Goal: Information Seeking & Learning: Learn about a topic

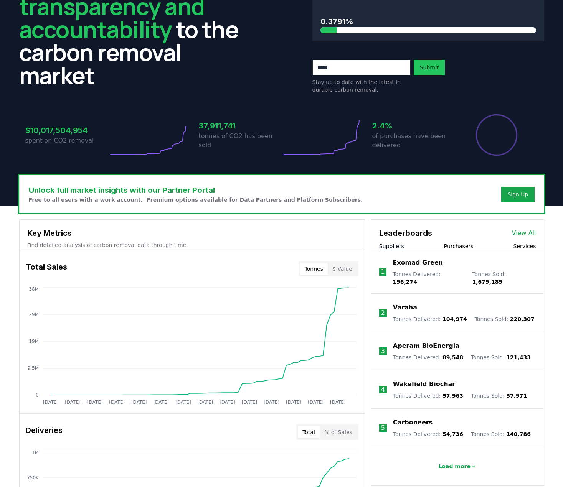
scroll to position [77, 0]
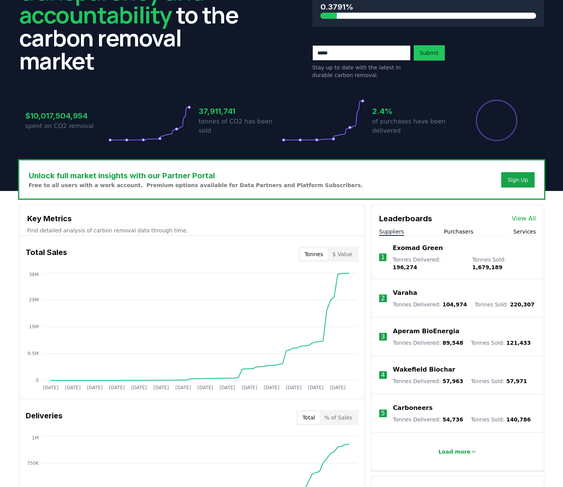
click at [342, 253] on button "$ Value" at bounding box center [342, 254] width 29 height 12
click at [328, 253] on button "Tonnes" at bounding box center [314, 254] width 28 height 12
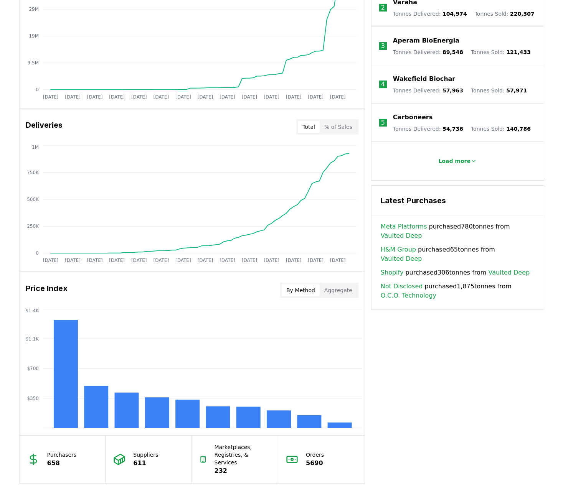
scroll to position [345, 0]
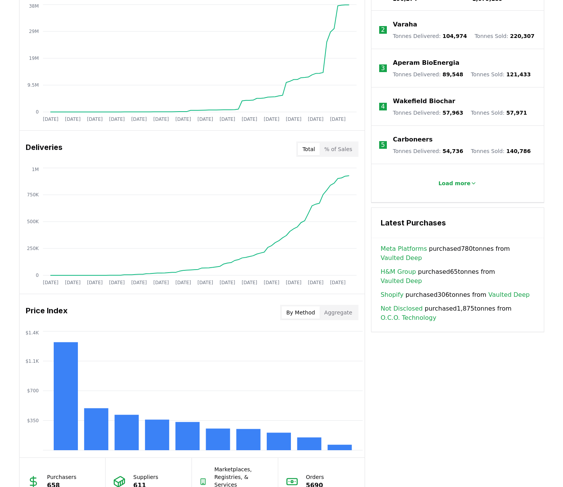
click at [339, 148] on button "% of Sales" at bounding box center [337, 149] width 37 height 12
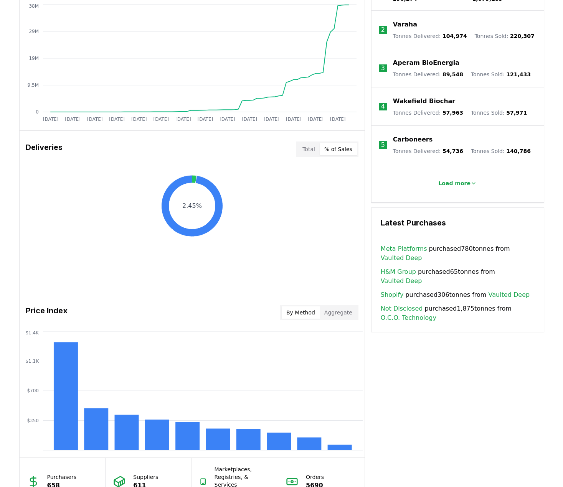
click at [310, 149] on button "Total" at bounding box center [309, 149] width 22 height 12
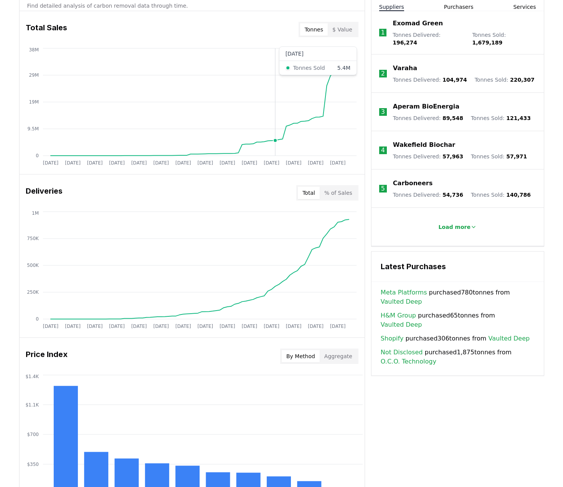
scroll to position [230, 0]
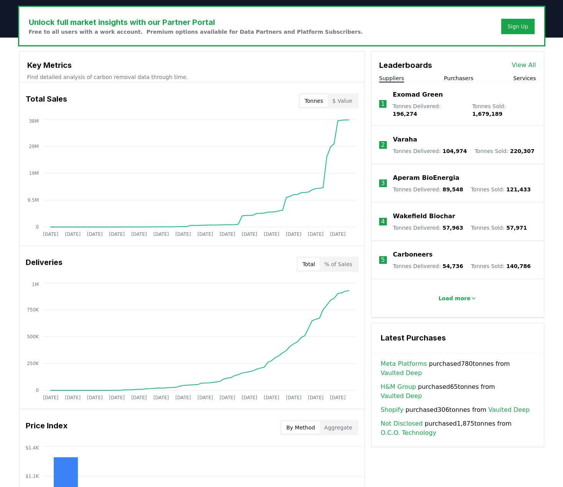
click at [177, 430] on div "Price Index By Method Aggregate" at bounding box center [192, 428] width 345 height 28
click at [197, 415] on div "Price Index By Method Aggregate" at bounding box center [192, 428] width 345 height 28
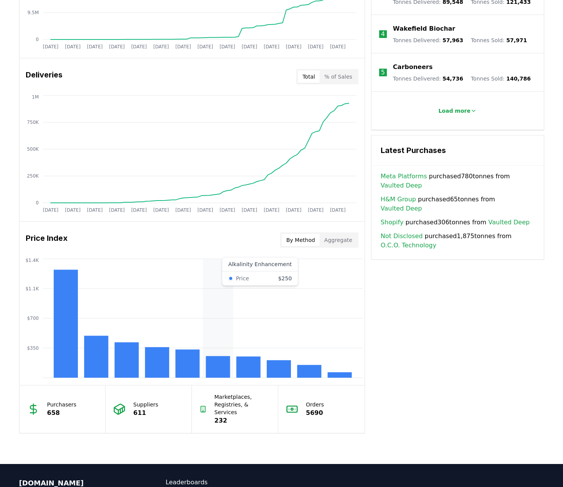
scroll to position [422, 0]
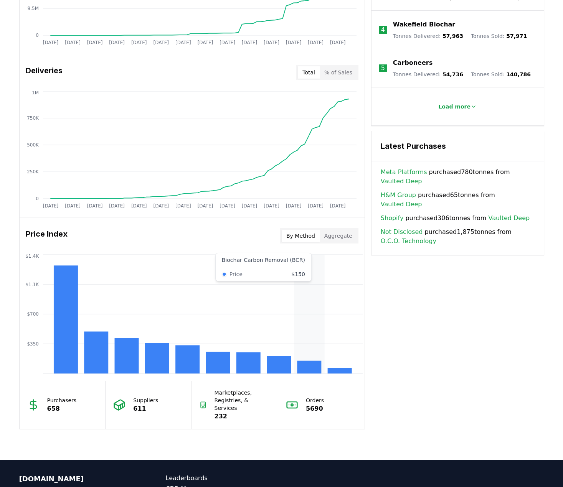
click at [312, 369] on rect at bounding box center [309, 367] width 24 height 13
click at [341, 230] on button "Aggregate" at bounding box center [337, 236] width 37 height 12
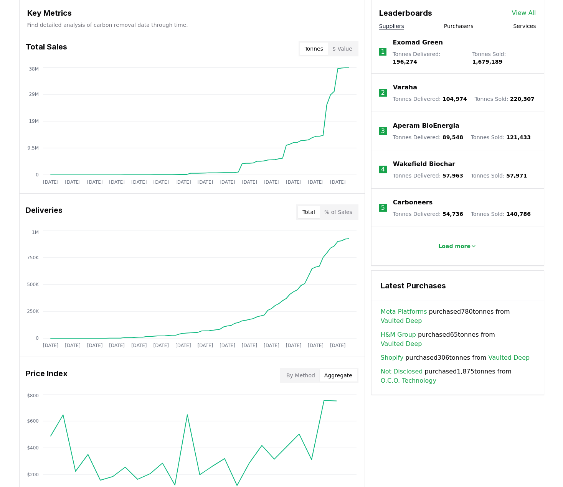
scroll to position [280, 0]
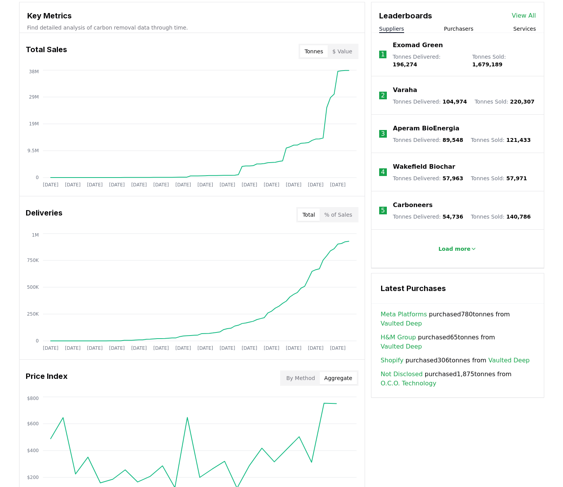
click at [463, 29] on button "Purchasers" at bounding box center [459, 29] width 30 height 8
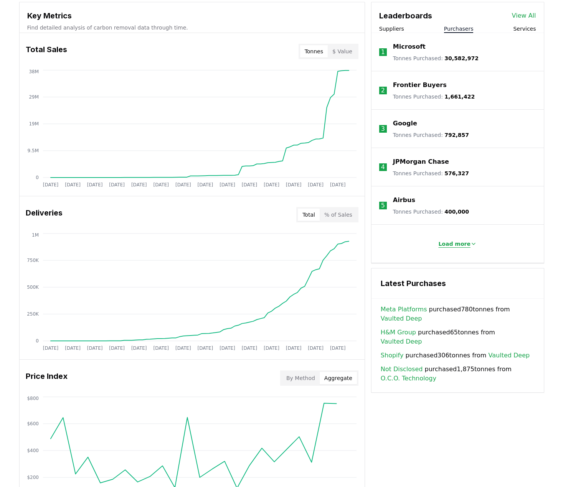
click at [467, 245] on p "Load more" at bounding box center [454, 244] width 32 height 8
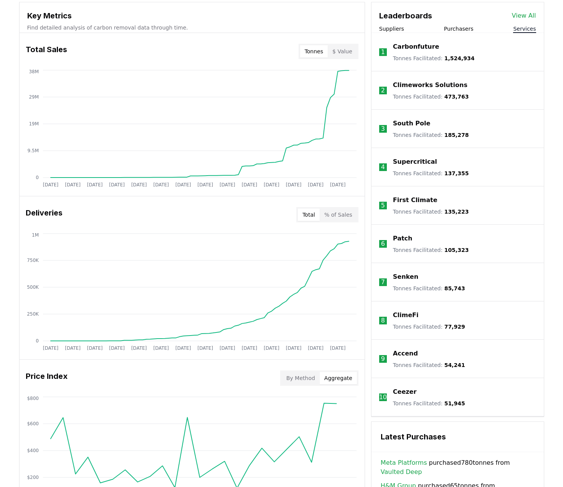
click at [527, 28] on button "Services" at bounding box center [524, 29] width 23 height 8
click at [462, 30] on button "Purchasers" at bounding box center [459, 29] width 30 height 8
click at [528, 29] on button "Services" at bounding box center [524, 29] width 23 height 8
click at [464, 26] on button "Purchasers" at bounding box center [459, 29] width 30 height 8
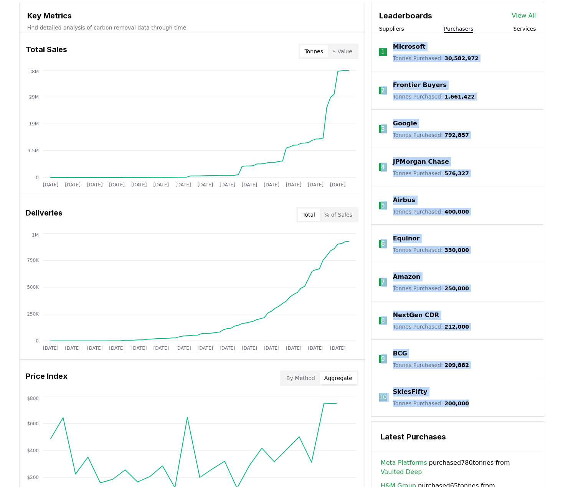
drag, startPoint x: 391, startPoint y: 43, endPoint x: 461, endPoint y: 410, distance: 373.6
click at [461, 410] on ol "1 Microsoft Tonnes Purchased : 30,582,972 2 Frontier Buyers Tonnes Purchased : …" at bounding box center [457, 225] width 172 height 384
copy ol "Microsoft Tonnes Purchased : 30,582,972 2 Frontier Buyers Tonnes Purchased : 1,…"
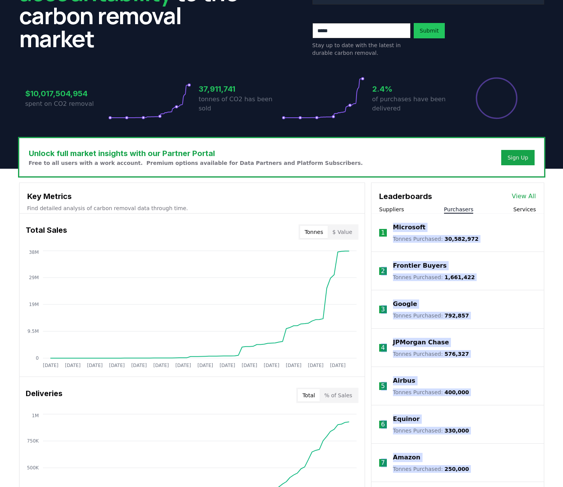
scroll to position [88, 0]
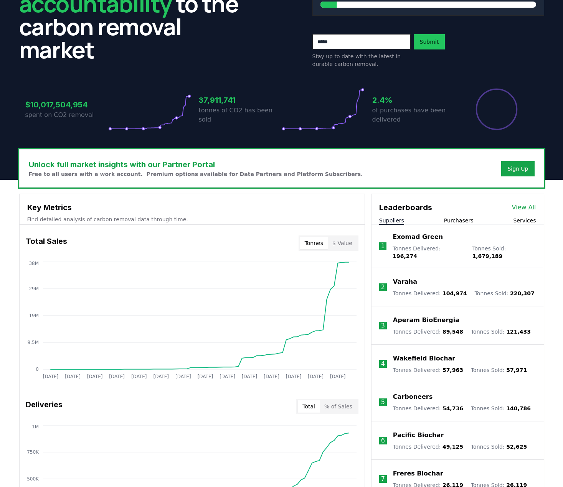
click at [389, 220] on button "Suppliers" at bounding box center [391, 221] width 25 height 8
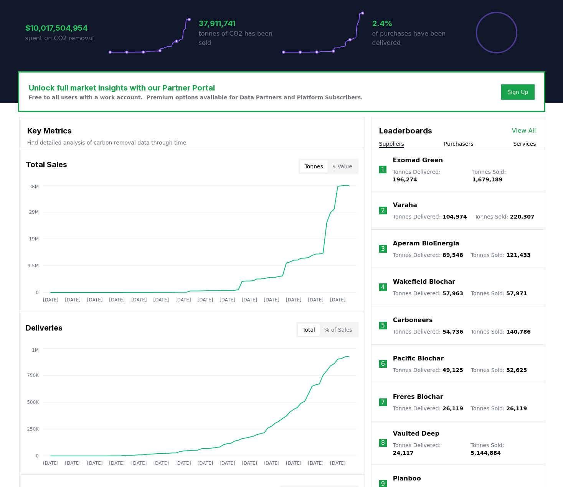
scroll to position [203, 0]
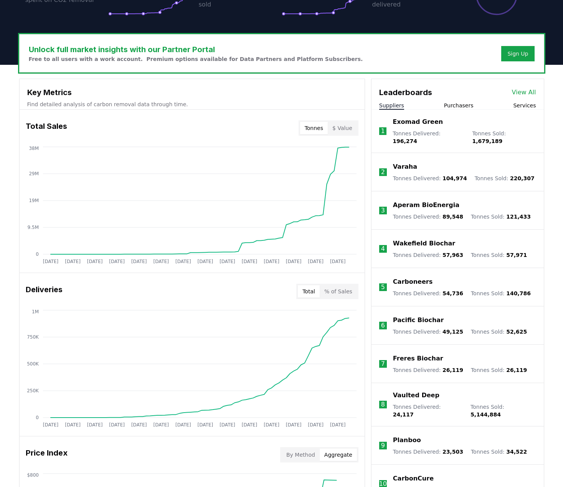
click at [408, 392] on p "Vaulted Deep" at bounding box center [416, 395] width 46 height 9
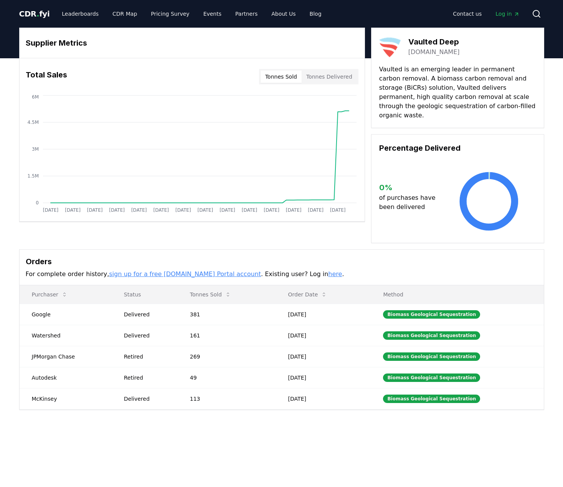
click at [416, 51] on link "[DOMAIN_NAME]" at bounding box center [433, 52] width 51 height 9
click at [68, 11] on link "Leaderboards" at bounding box center [80, 14] width 49 height 14
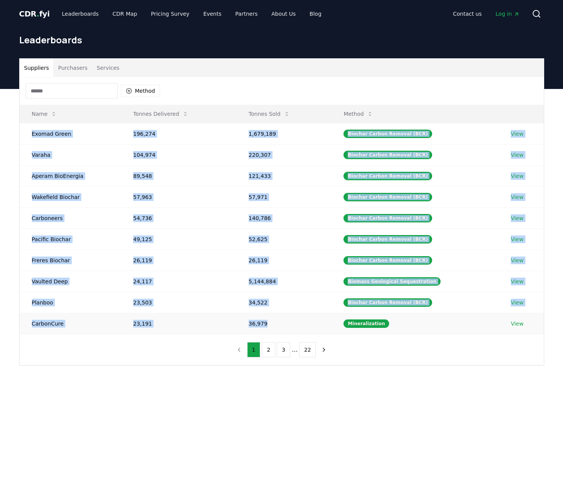
drag, startPoint x: 23, startPoint y: 135, endPoint x: 283, endPoint y: 321, distance: 319.3
click at [283, 321] on tbody "Exomad Green 196,274 1,679,189 Biochar Carbon Removal (BCR) View Varaha 104,974…" at bounding box center [282, 228] width 524 height 211
click at [128, 91] on icon "button" at bounding box center [128, 90] width 5 height 5
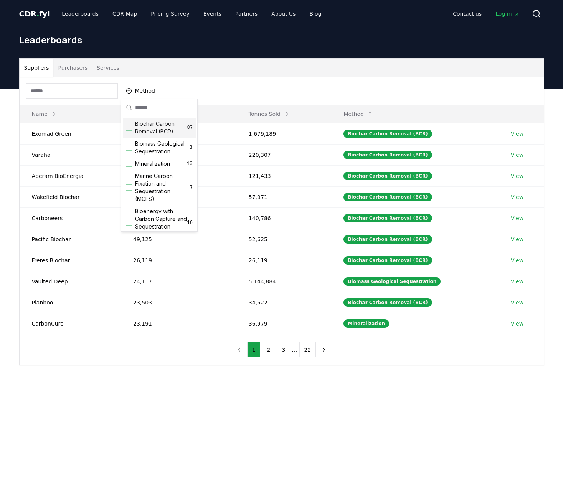
click at [129, 128] on div "Suggestions" at bounding box center [129, 128] width 6 height 6
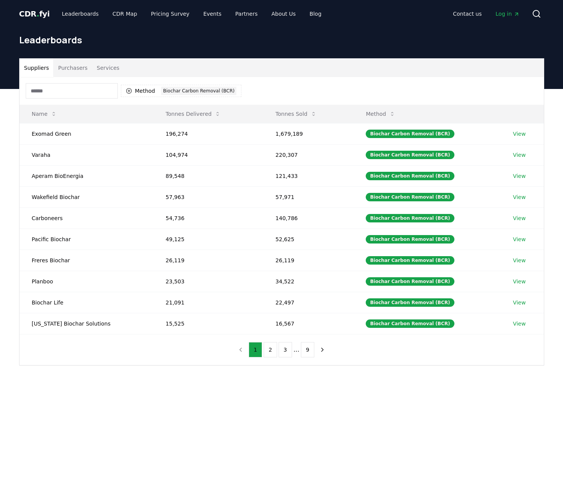
click at [68, 69] on button "Purchasers" at bounding box center [72, 68] width 39 height 18
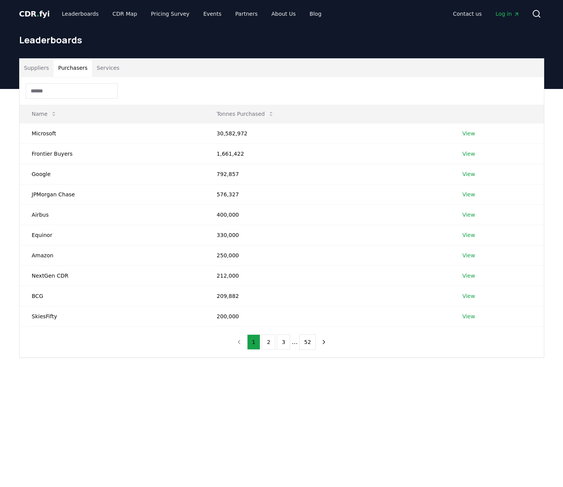
click at [69, 92] on input at bounding box center [72, 90] width 92 height 15
click at [163, 97] on div at bounding box center [282, 91] width 524 height 28
click at [172, 86] on div at bounding box center [282, 91] width 524 height 28
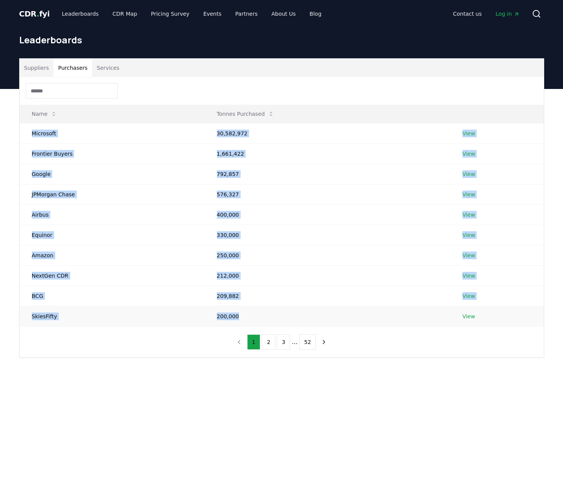
drag, startPoint x: 25, startPoint y: 134, endPoint x: 257, endPoint y: 324, distance: 299.5
click at [257, 324] on tbody "Microsoft 30,582,972 View Frontier Buyers 1,661,422 View Google 792,857 View JP…" at bounding box center [282, 224] width 524 height 203
copy tbody "Microsoft 30,582,972 View Frontier Buyers 1,661,422 View Google 792,857 View JP…"
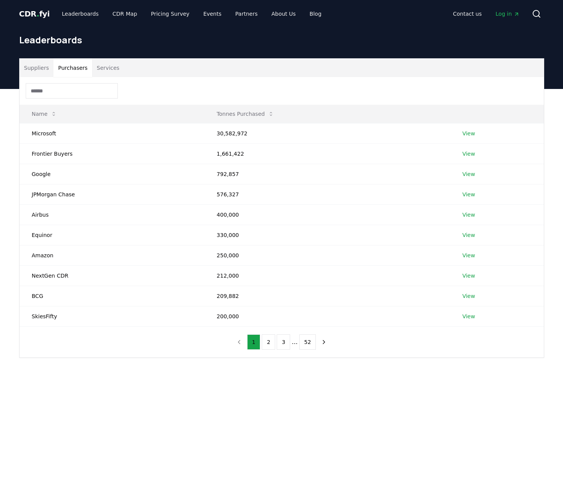
click at [199, 77] on div at bounding box center [282, 91] width 524 height 28
click at [117, 12] on link "CDR Map" at bounding box center [124, 14] width 37 height 14
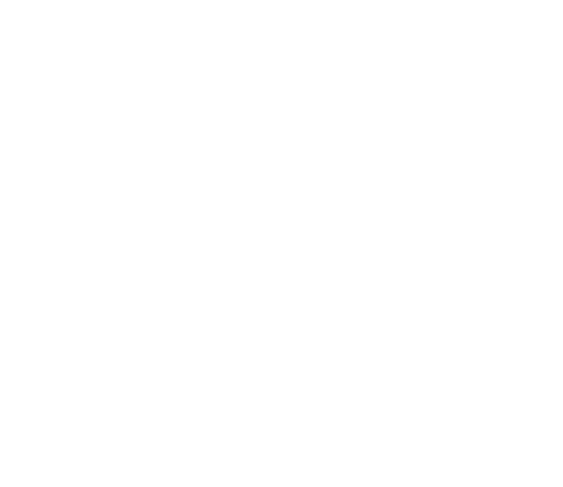
scroll to position [6, 0]
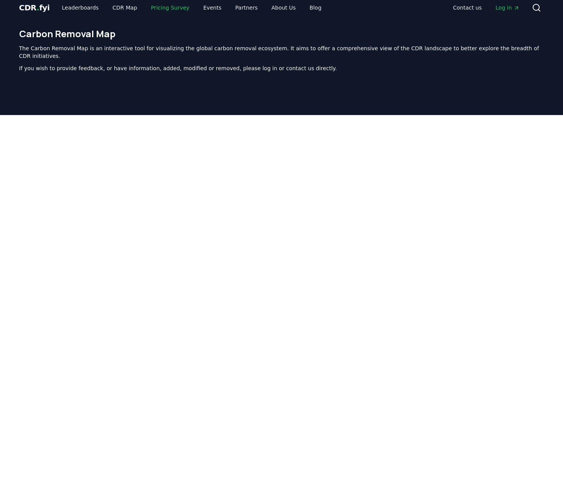
click at [166, 5] on link "Pricing Survey" at bounding box center [170, 8] width 51 height 14
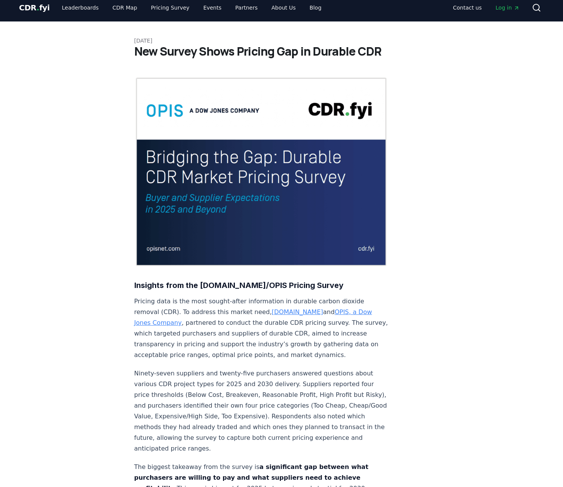
click at [112, 7] on div at bounding box center [281, 243] width 563 height 487
click at [109, 5] on link "CDR Map" at bounding box center [124, 8] width 37 height 14
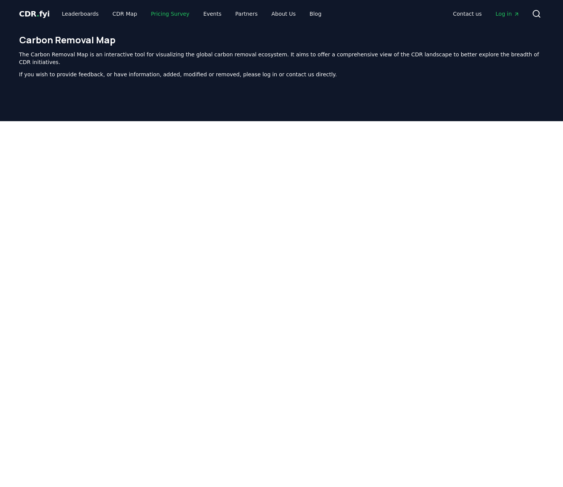
click at [169, 13] on link "Pricing Survey" at bounding box center [170, 14] width 51 height 14
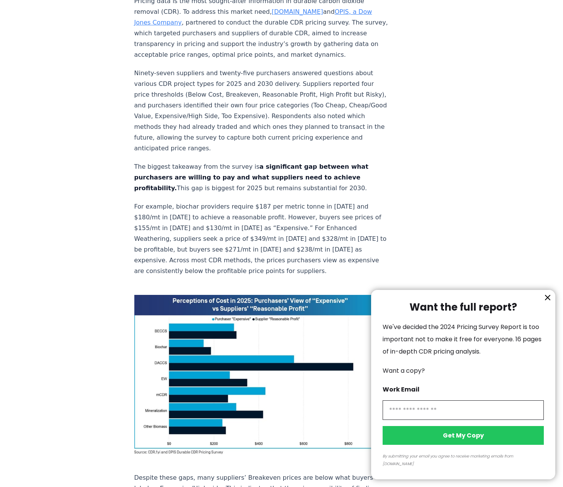
scroll to position [307, 0]
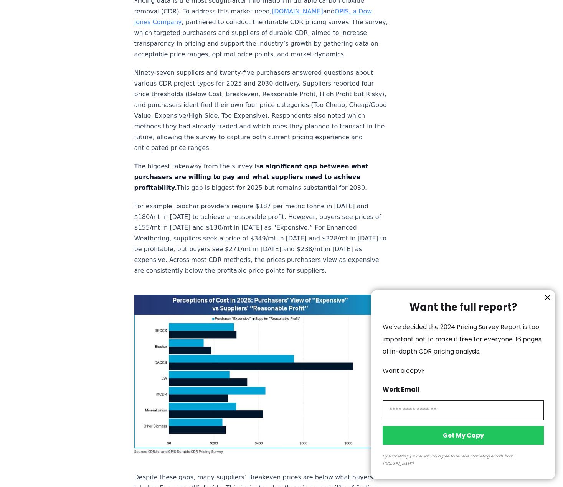
click at [192, 309] on div at bounding box center [281, 243] width 563 height 487
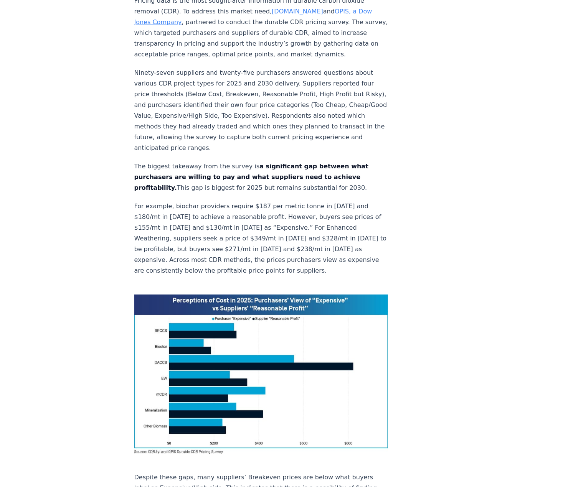
click at [183, 309] on img at bounding box center [261, 374] width 254 height 159
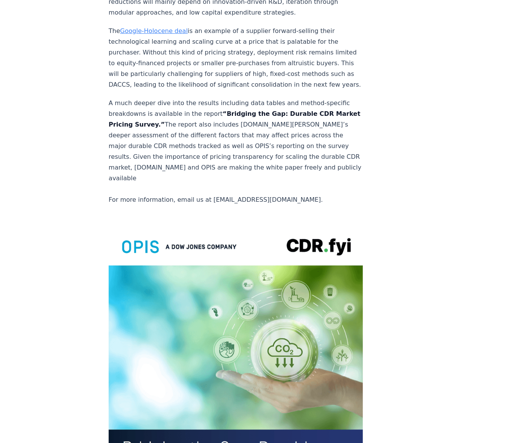
scroll to position [1364, 0]
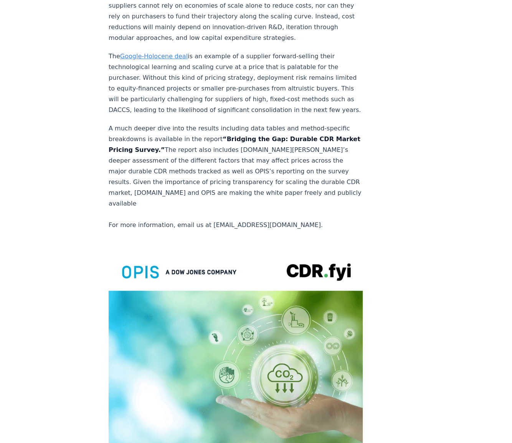
click at [169, 62] on p "The Google-Holocene deal is an example of a supplier forward-selling their tech…" at bounding box center [236, 83] width 254 height 64
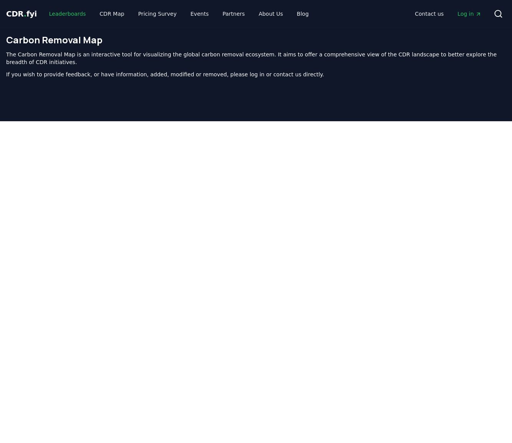
click at [62, 16] on link "Leaderboards" at bounding box center [67, 14] width 49 height 14
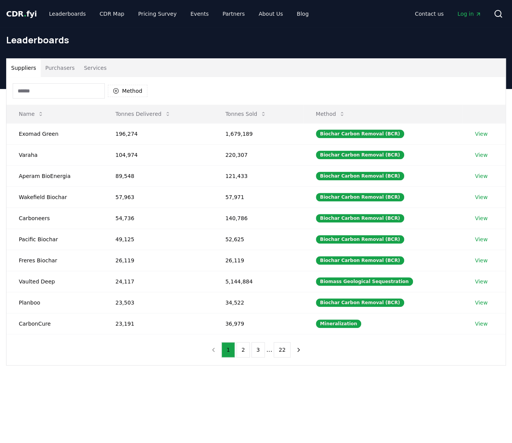
click at [51, 66] on button "Purchasers" at bounding box center [60, 68] width 39 height 18
click at [25, 67] on button "Suppliers" at bounding box center [24, 68] width 34 height 18
click at [248, 114] on button "Tonnes Sold" at bounding box center [245, 113] width 53 height 15
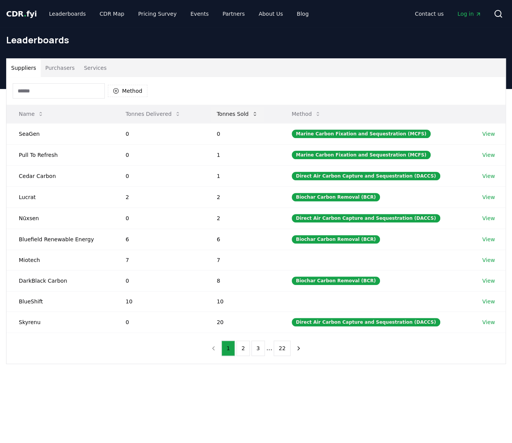
click at [245, 113] on button "Tonnes Sold" at bounding box center [237, 113] width 53 height 15
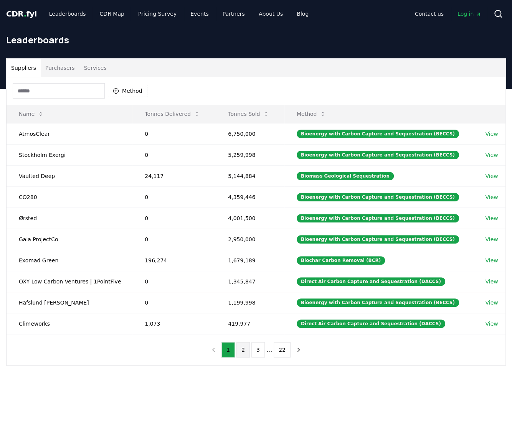
click at [243, 346] on button "2" at bounding box center [242, 349] width 13 height 15
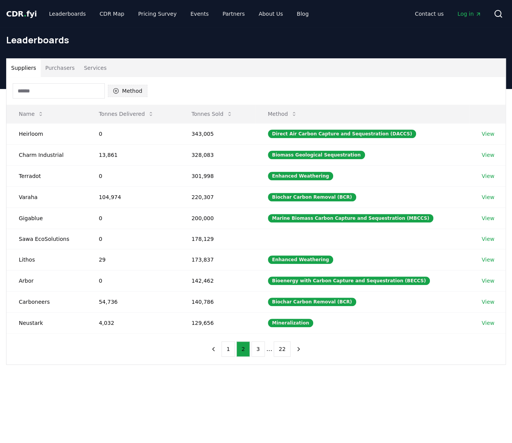
click at [114, 91] on icon "button" at bounding box center [116, 91] width 6 height 6
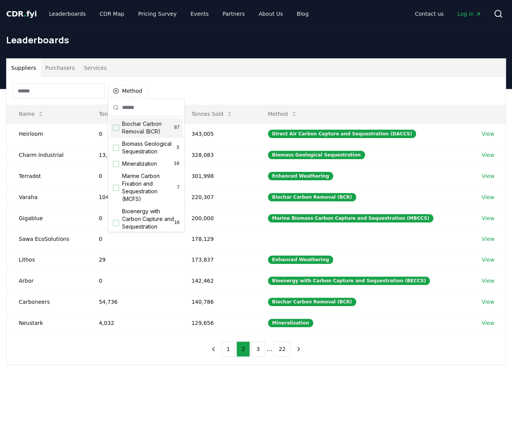
click at [115, 127] on div "Suggestions" at bounding box center [116, 128] width 6 height 6
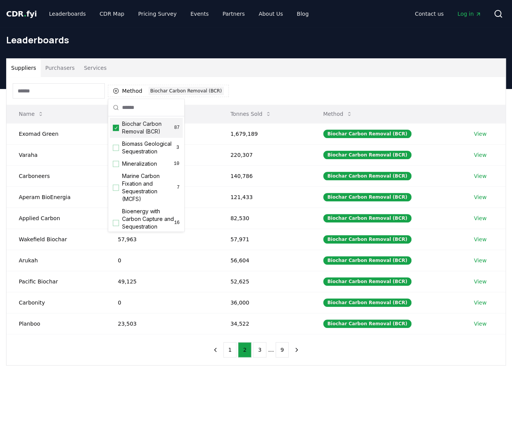
click at [200, 117] on th "Tonnes Delivered" at bounding box center [161, 114] width 112 height 18
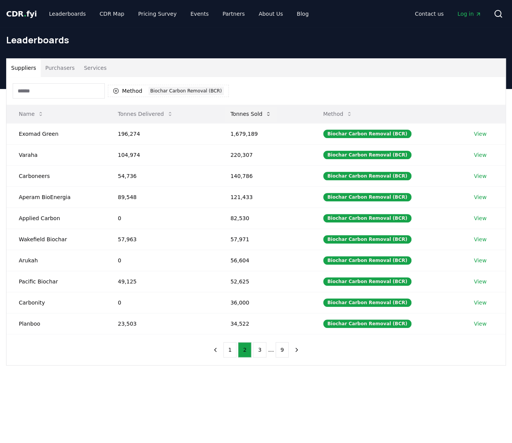
click at [245, 116] on button "Tonnes Sold" at bounding box center [250, 113] width 53 height 15
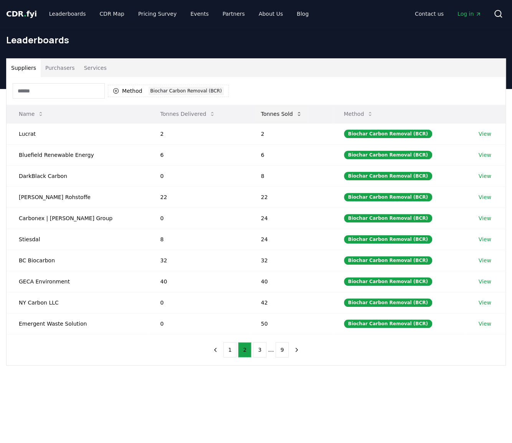
click at [270, 116] on button "Tonnes Sold" at bounding box center [281, 113] width 53 height 15
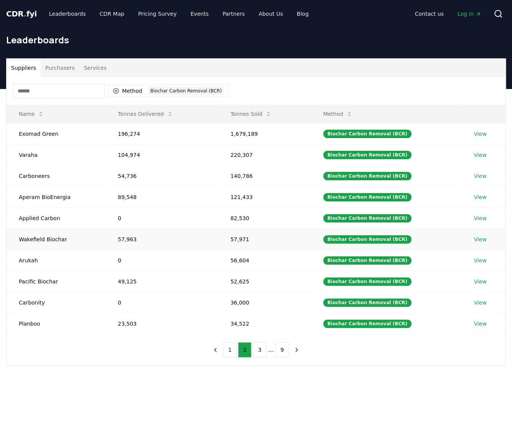
click at [49, 238] on td "Wakefield Biochar" at bounding box center [56, 239] width 99 height 21
click at [262, 347] on button "3" at bounding box center [259, 349] width 13 height 15
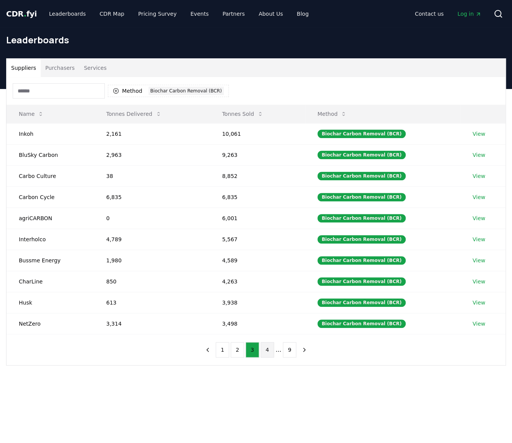
click at [268, 346] on button "4" at bounding box center [266, 349] width 13 height 15
